Goal: Information Seeking & Learning: Learn about a topic

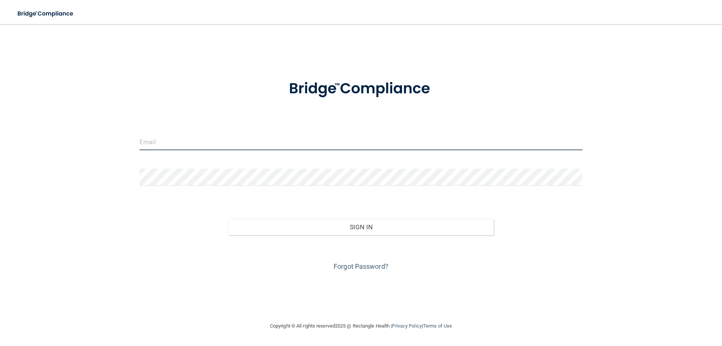
click at [231, 134] on input "email" at bounding box center [361, 141] width 443 height 17
type input "[PERSON_NAME][EMAIL_ADDRESS][PERSON_NAME][DOMAIN_NAME]"
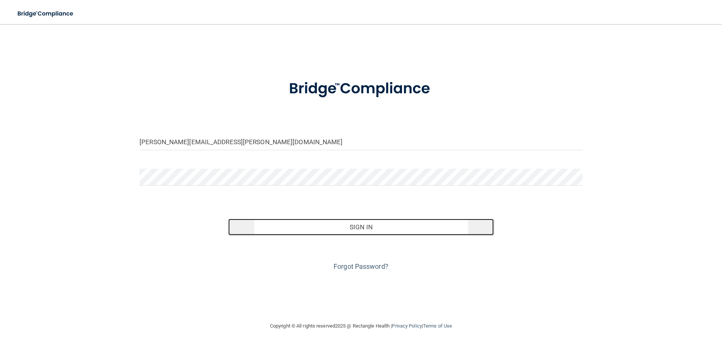
click at [335, 232] on button "Sign In" at bounding box center [361, 227] width 266 height 17
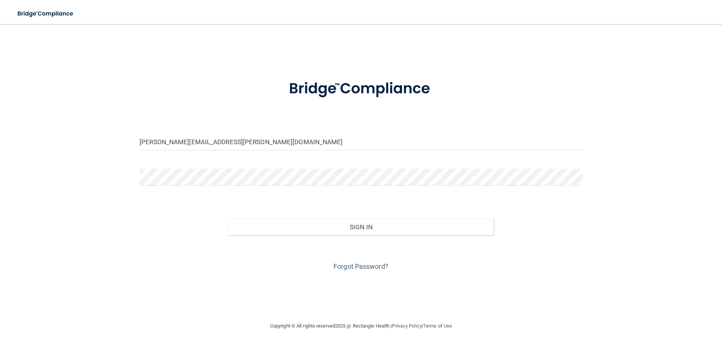
click at [294, 237] on div "Forgot Password?" at bounding box center [361, 254] width 454 height 38
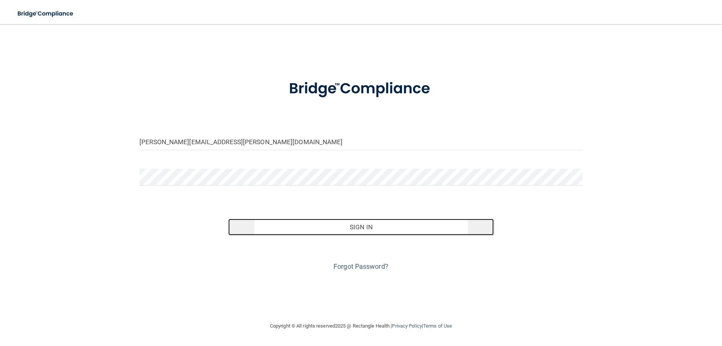
click at [293, 232] on button "Sign In" at bounding box center [361, 227] width 266 height 17
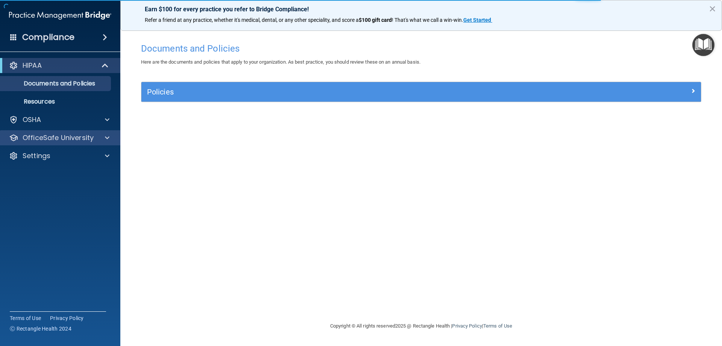
click at [75, 131] on div "OfficeSafe University" at bounding box center [60, 137] width 121 height 15
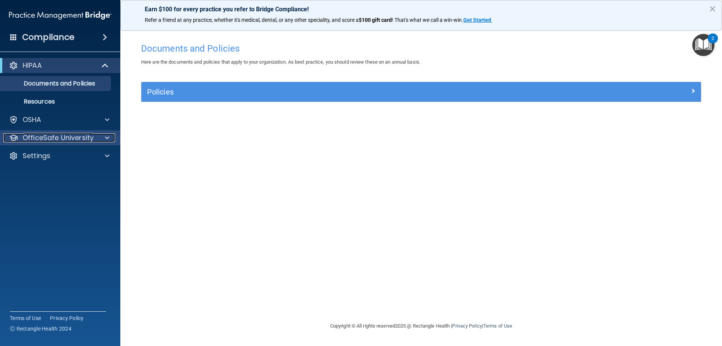
click at [79, 137] on p "OfficeSafe University" at bounding box center [58, 137] width 71 height 9
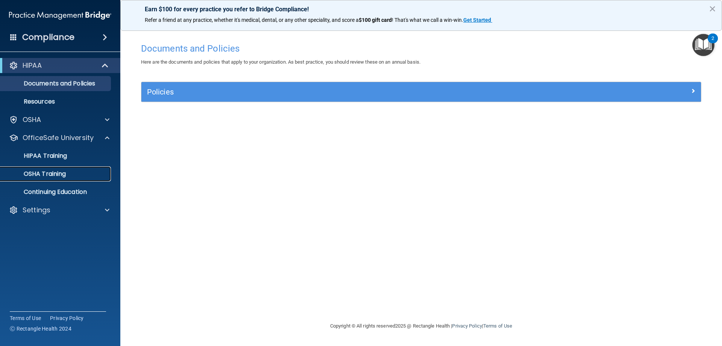
click at [60, 170] on p "OSHA Training" at bounding box center [35, 174] width 61 height 8
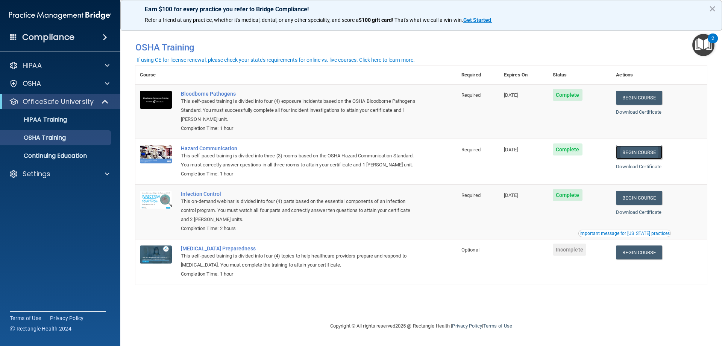
click at [642, 152] on link "Begin Course" at bounding box center [639, 152] width 46 height 14
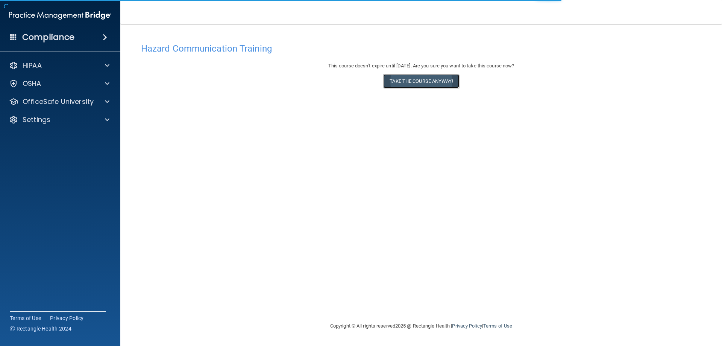
click at [413, 86] on button "Take the course anyway!" at bounding box center [421, 81] width 76 height 14
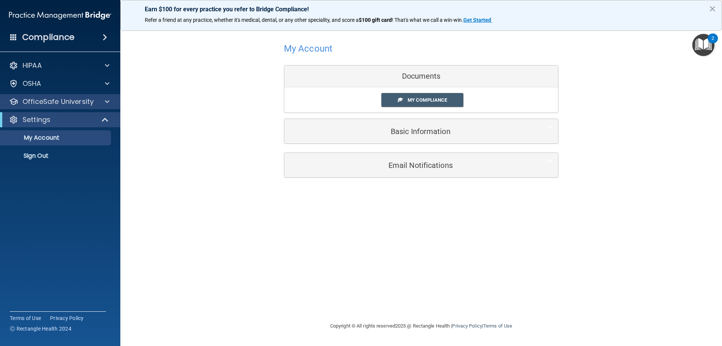
click at [47, 107] on div "OfficeSafe University" at bounding box center [60, 101] width 121 height 15
click at [49, 100] on p "OfficeSafe University" at bounding box center [58, 101] width 71 height 9
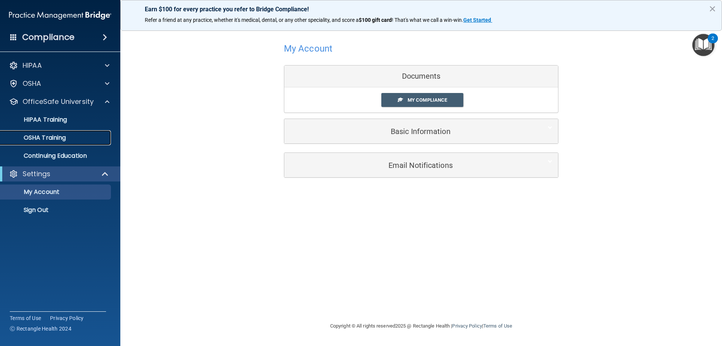
click at [53, 138] on p "OSHA Training" at bounding box center [35, 138] width 61 height 8
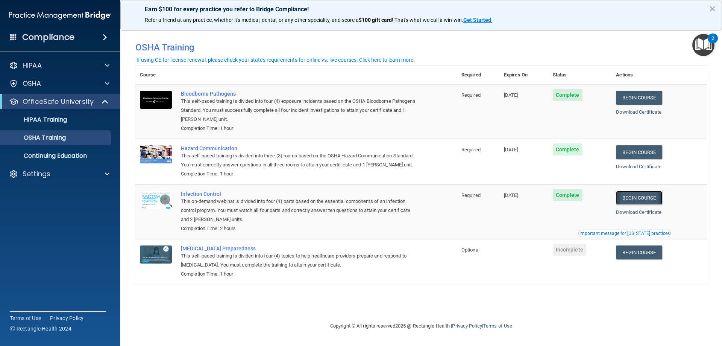
click at [652, 200] on link "Begin Course" at bounding box center [639, 198] width 46 height 14
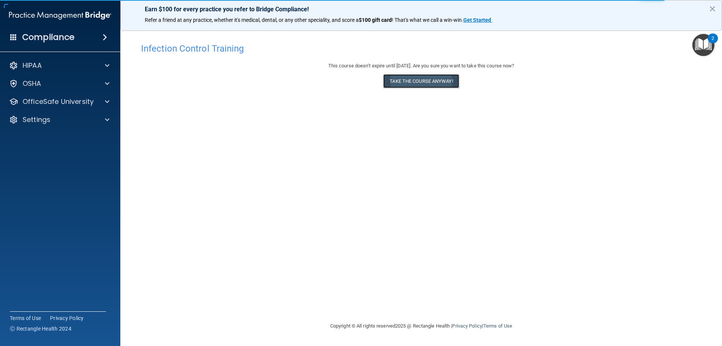
click at [409, 84] on button "Take the course anyway!" at bounding box center [421, 81] width 76 height 14
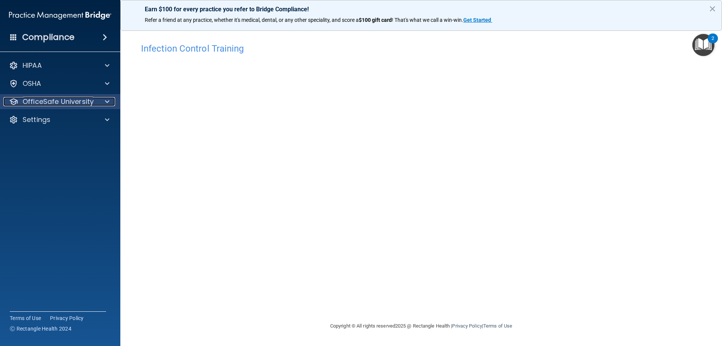
click at [90, 97] on p "OfficeSafe University" at bounding box center [58, 101] width 71 height 9
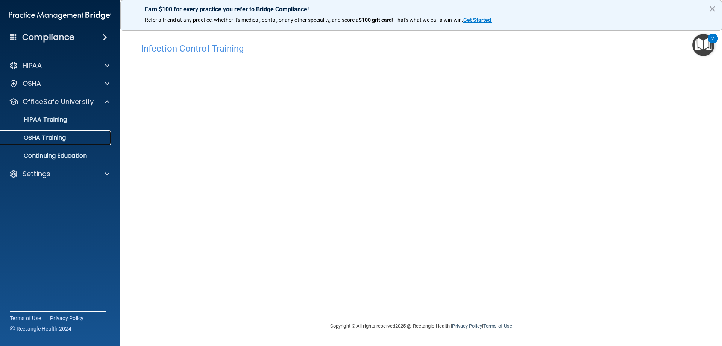
click at [90, 141] on div "OSHA Training" at bounding box center [56, 138] width 103 height 8
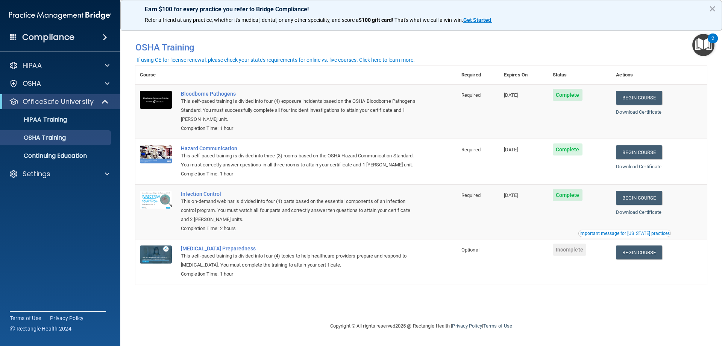
click at [612, 237] on button "Important message for [US_STATE] practices" at bounding box center [624, 233] width 93 height 8
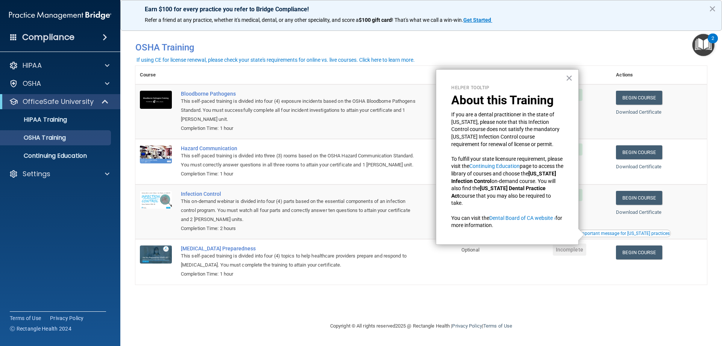
click at [585, 302] on div "You have a course that has expired or is incomplete. Please complete the course…" at bounding box center [421, 173] width 572 height 282
click at [346, 180] on td "Hazard Communication This self-paced training is divided into three (3) rooms b…" at bounding box center [316, 162] width 281 height 46
click at [350, 199] on div "This on-demand webinar is divided into four (4) parts based on the essential co…" at bounding box center [300, 210] width 238 height 27
click at [631, 205] on link "Begin Course" at bounding box center [639, 198] width 46 height 14
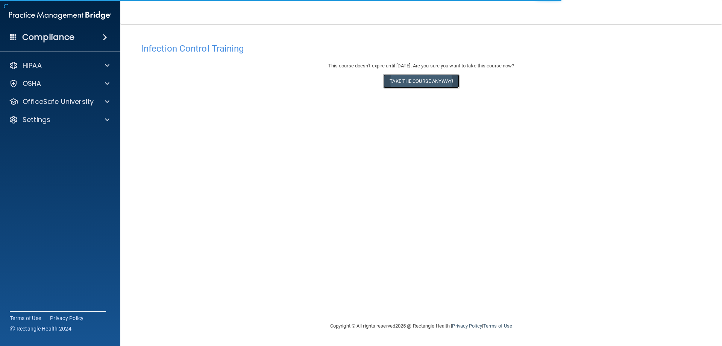
click at [428, 77] on button "Take the course anyway!" at bounding box center [421, 81] width 76 height 14
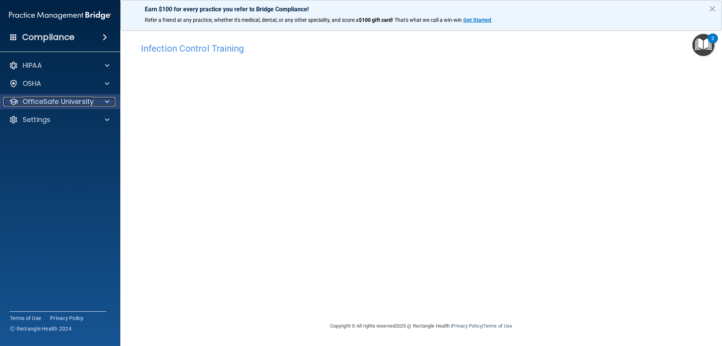
click at [33, 99] on p "OfficeSafe University" at bounding box center [58, 101] width 71 height 9
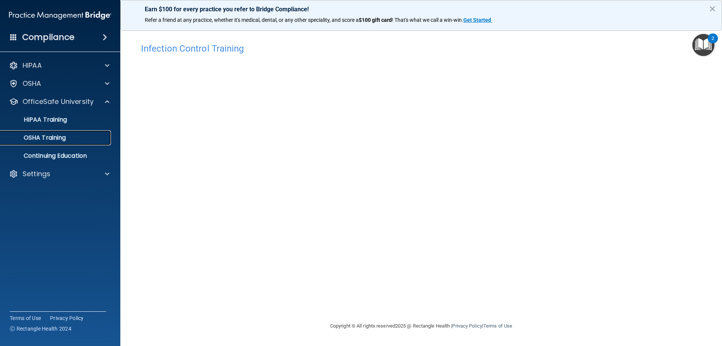
click at [41, 138] on p "OSHA Training" at bounding box center [35, 138] width 61 height 8
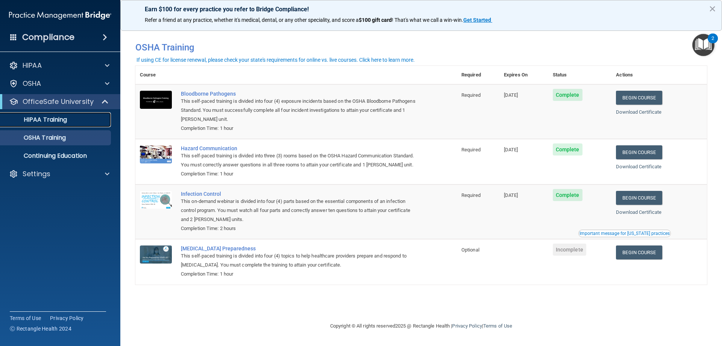
click at [57, 119] on p "HIPAA Training" at bounding box center [36, 120] width 62 height 8
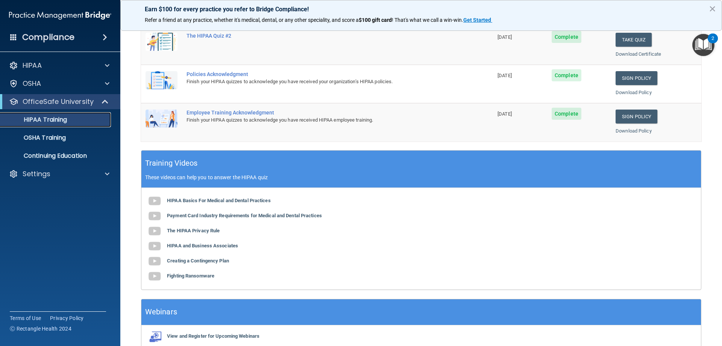
scroll to position [221, 0]
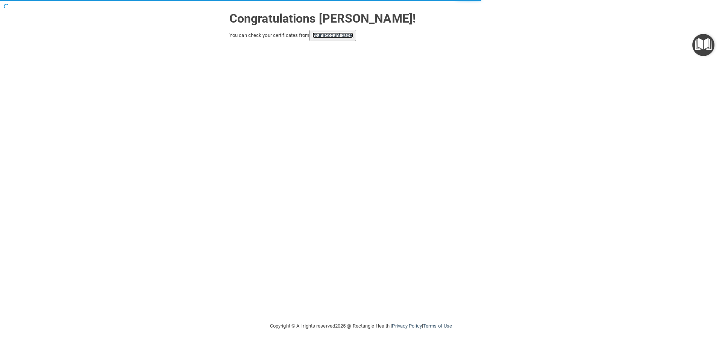
click at [343, 33] on link "your account page!" at bounding box center [333, 35] width 41 height 6
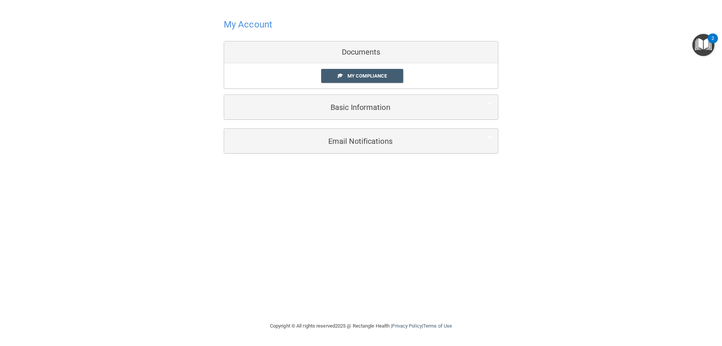
click at [707, 41] on img "Open Resource Center, 2 new notifications" at bounding box center [703, 45] width 22 height 22
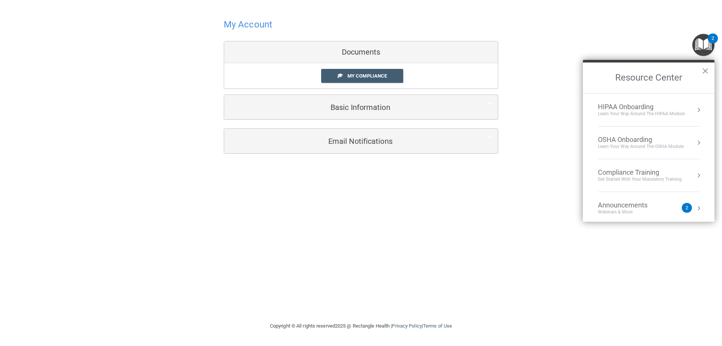
click at [670, 152] on li "OSHA Onboarding Learn your way around the OSHA module" at bounding box center [649, 142] width 102 height 33
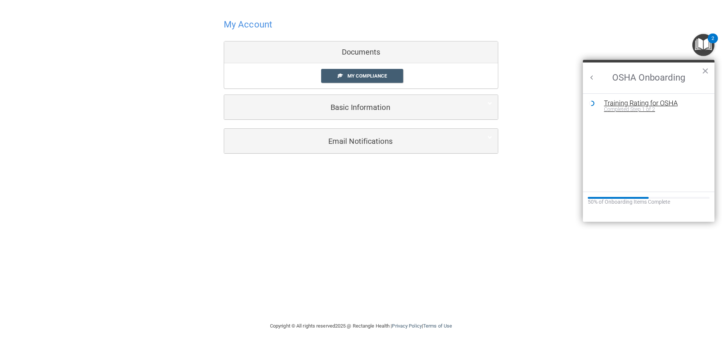
click at [628, 109] on div "Completed Step 1 of 2" at bounding box center [654, 108] width 101 height 5
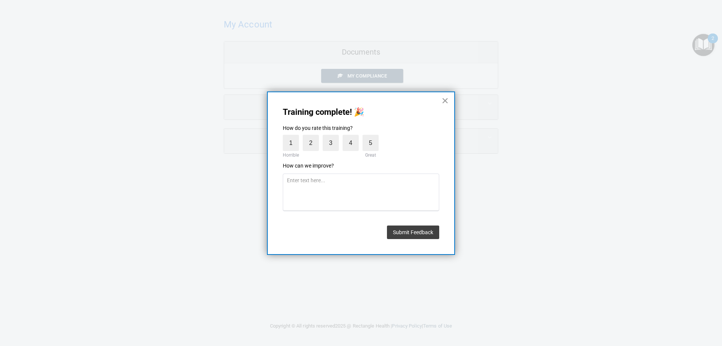
click at [448, 101] on button "×" at bounding box center [445, 100] width 7 height 12
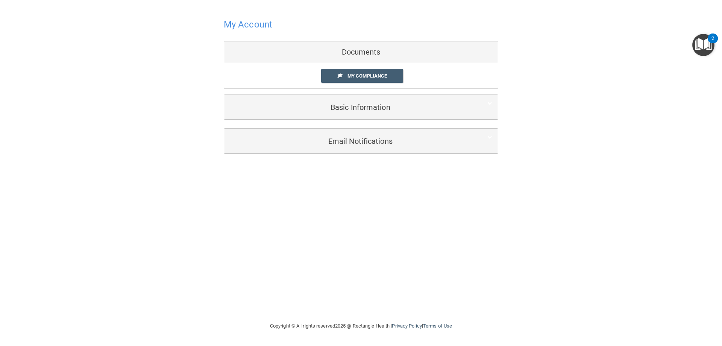
click at [702, 48] on img "Open Resource Center, 2 new notifications" at bounding box center [703, 45] width 22 height 22
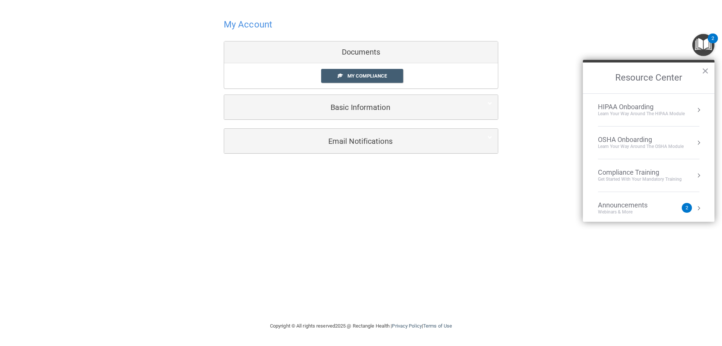
click at [613, 137] on div "OSHA Onboarding" at bounding box center [641, 139] width 86 height 8
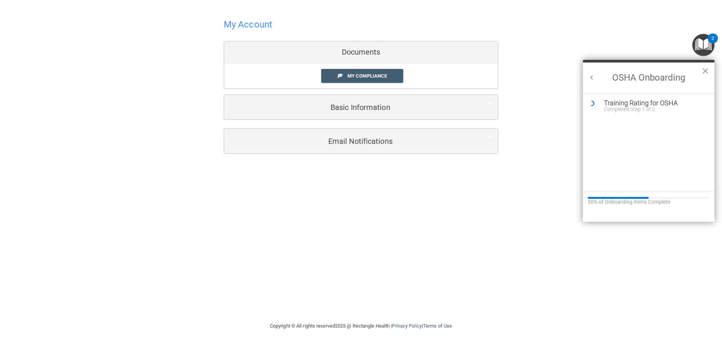
click at [613, 112] on li "Training Rating for OSHA Completed Step 1 of 2" at bounding box center [649, 108] width 120 height 17
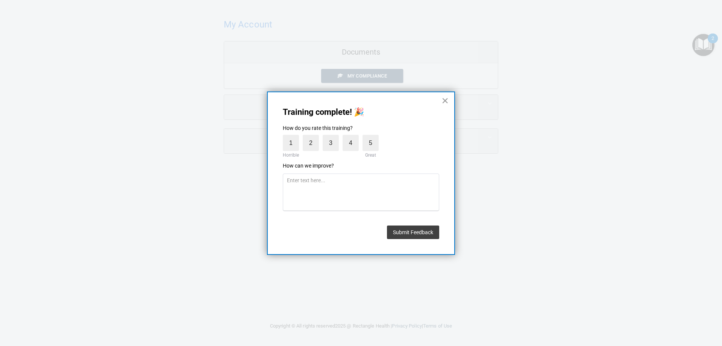
click at [448, 103] on button "×" at bounding box center [445, 100] width 7 height 12
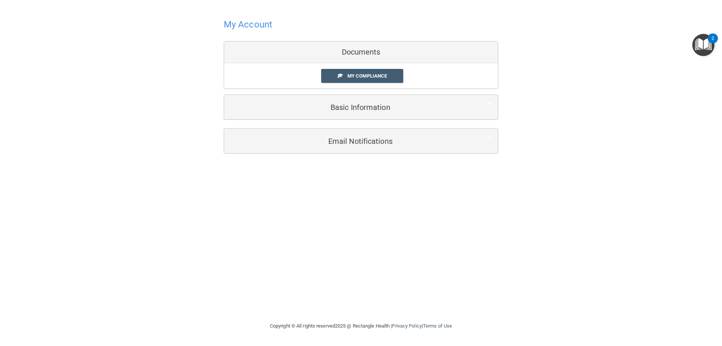
click at [706, 45] on img "Open Resource Center, 2 new notifications" at bounding box center [703, 45] width 22 height 22
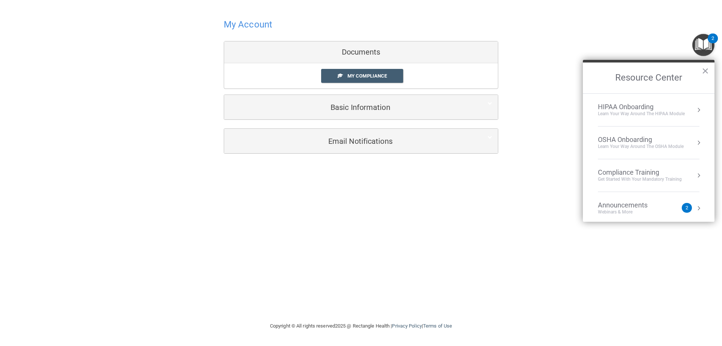
click at [627, 107] on div "HIPAA Onboarding" at bounding box center [641, 107] width 87 height 8
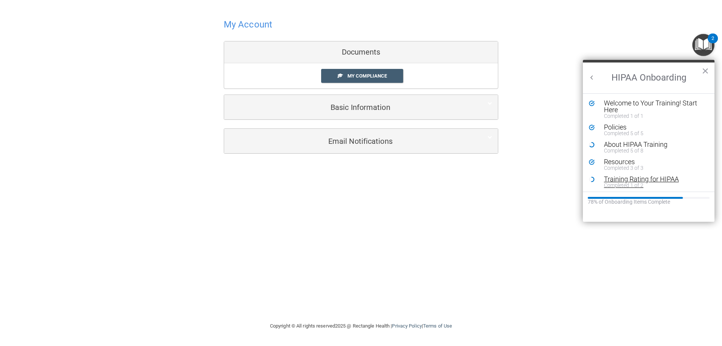
click at [627, 185] on div "Completed 1 of 2" at bounding box center [651, 184] width 95 height 5
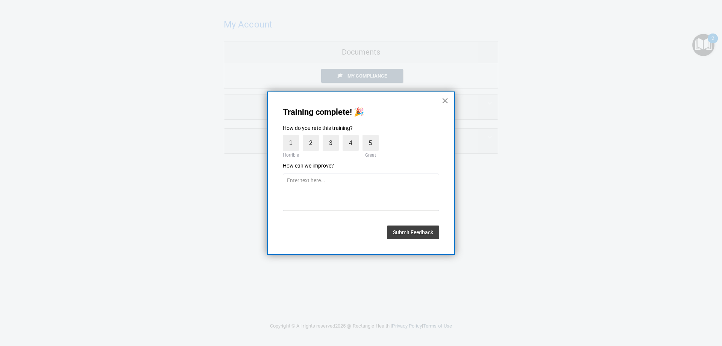
click at [444, 103] on button "×" at bounding box center [445, 100] width 7 height 12
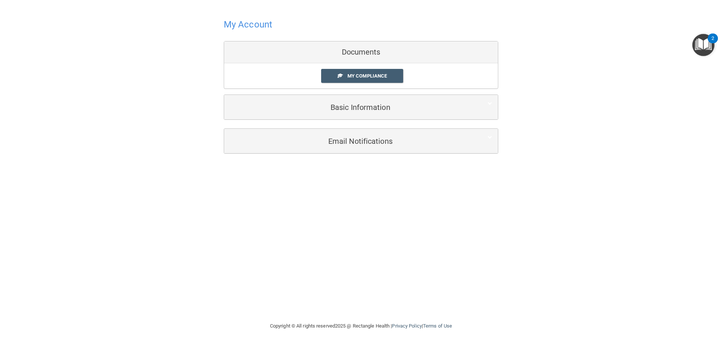
click at [702, 44] on img "Open Resource Center, 2 new notifications" at bounding box center [703, 45] width 22 height 22
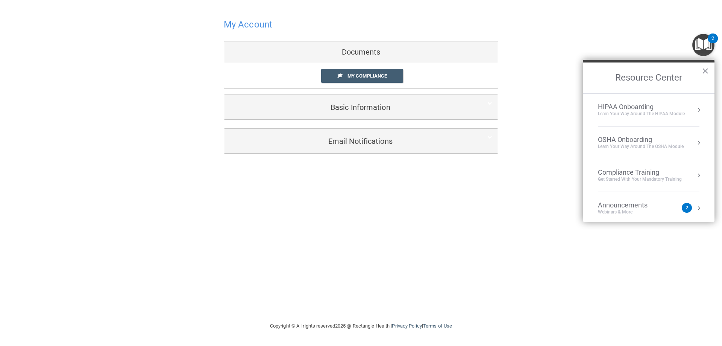
click at [655, 105] on div "HIPAA Onboarding" at bounding box center [641, 107] width 87 height 8
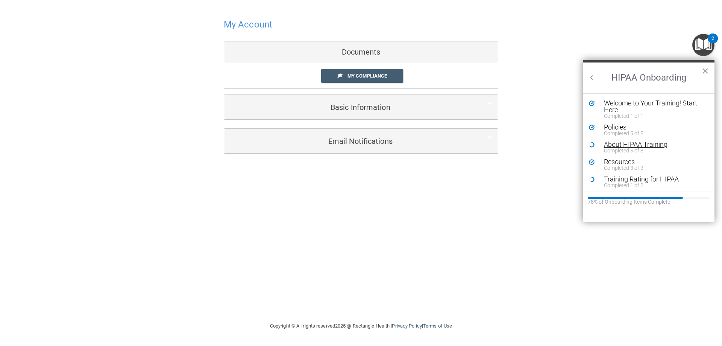
click at [644, 146] on div "About HIPAA Training" at bounding box center [651, 144] width 95 height 7
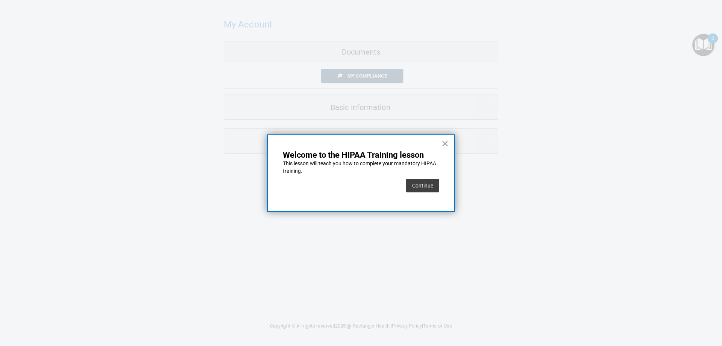
click at [442, 143] on button "×" at bounding box center [445, 143] width 7 height 12
